Goal: Task Accomplishment & Management: Use online tool/utility

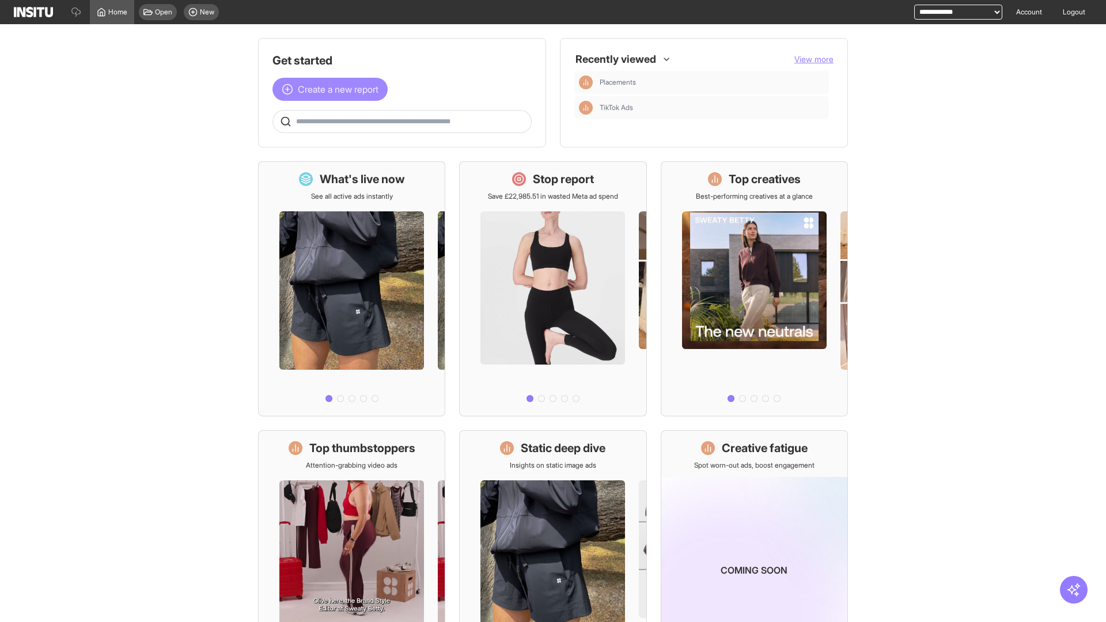
click at [333, 89] on span "Create a new report" at bounding box center [338, 89] width 81 height 14
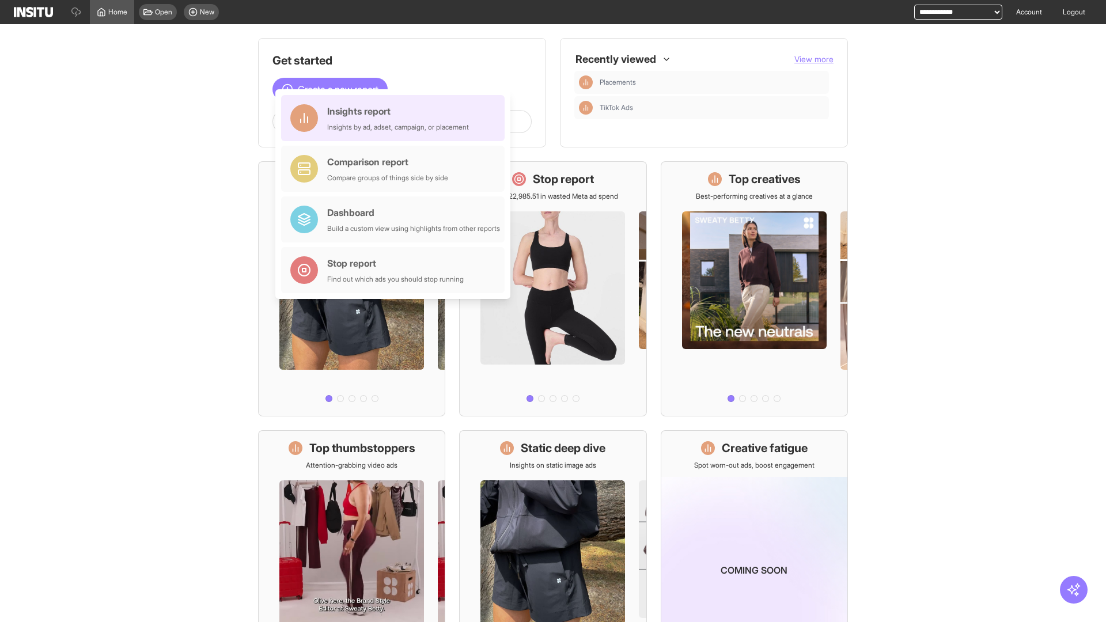
click at [396, 118] on div "Insights report Insights by ad, adset, campaign, or placement" at bounding box center [398, 118] width 142 height 28
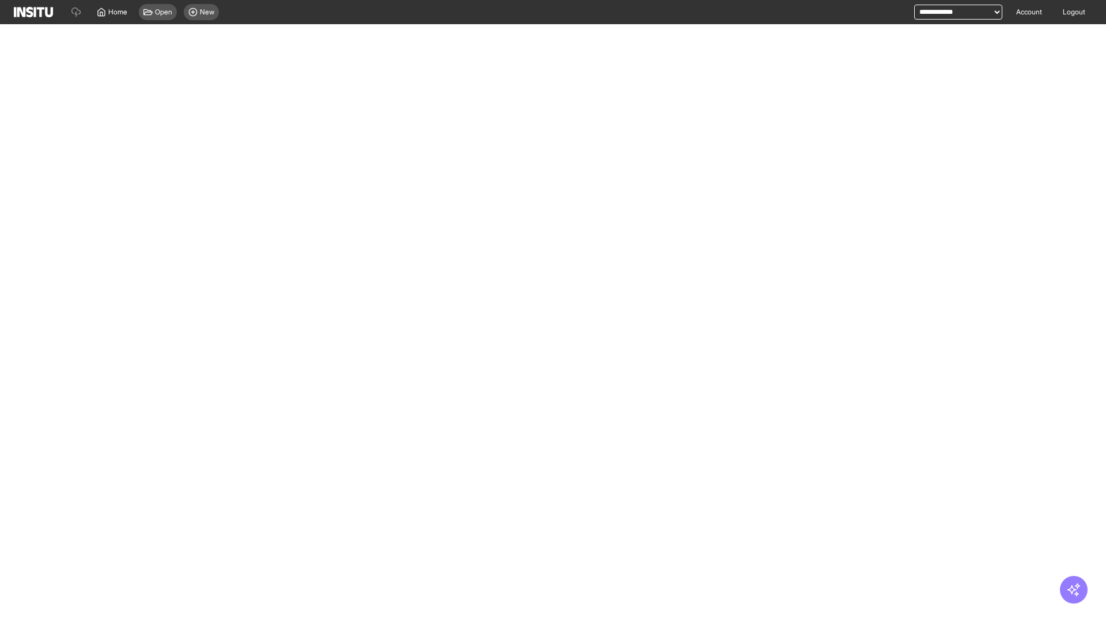
select select "**"
